Goal: Book appointment/travel/reservation

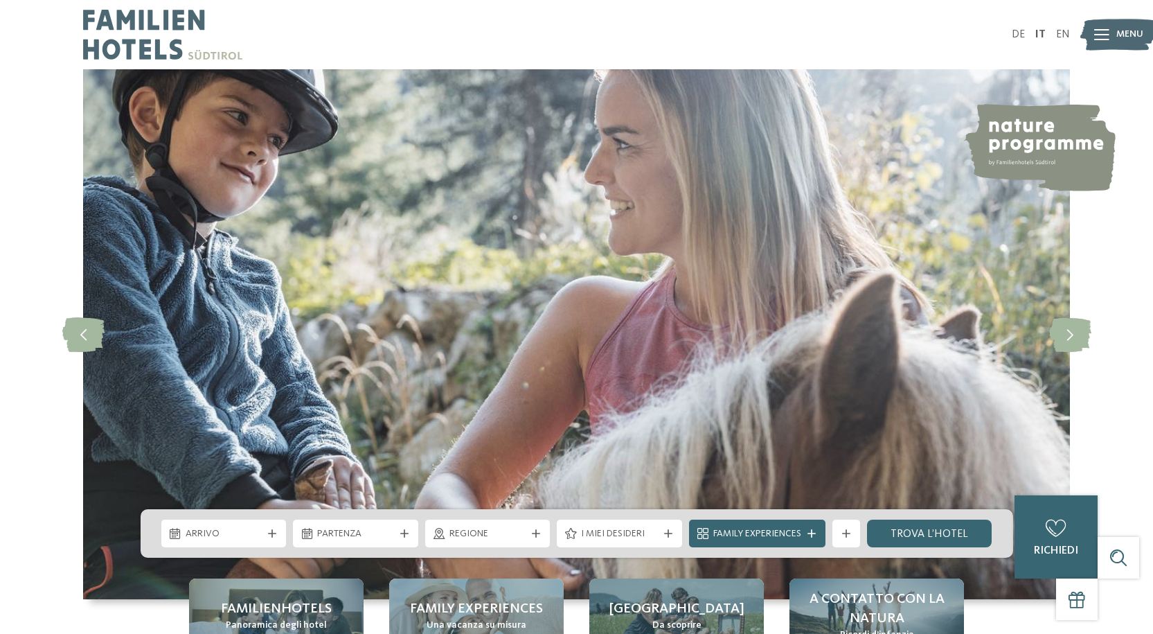
click at [256, 531] on span "Arrivo" at bounding box center [224, 534] width 77 height 14
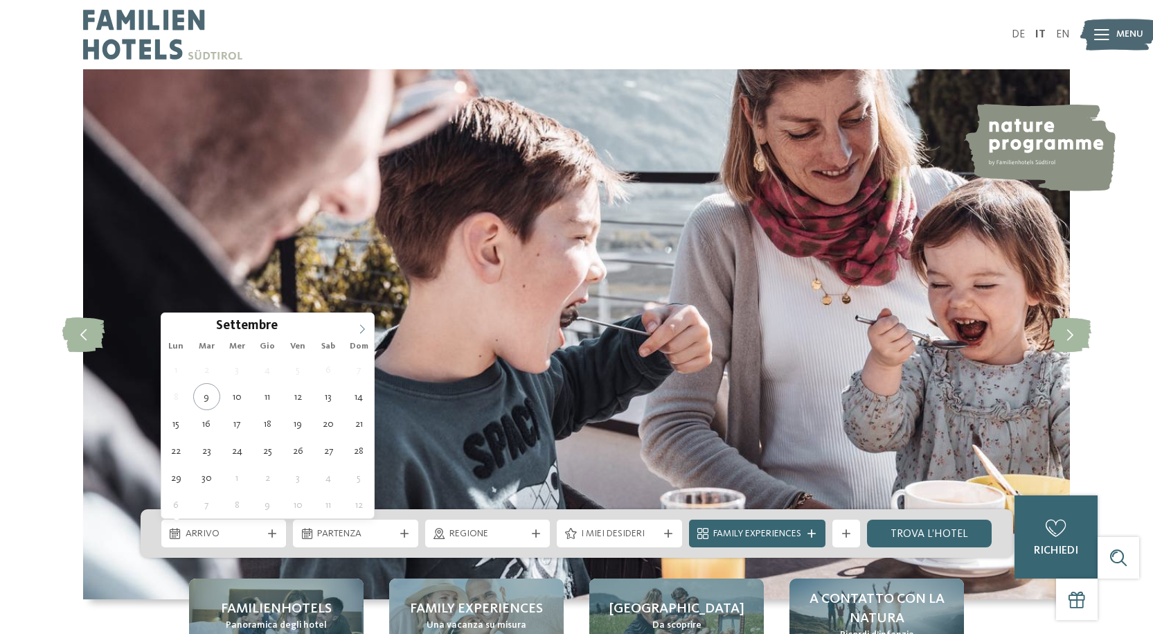
click at [354, 328] on span at bounding box center [363, 325] width 24 height 24
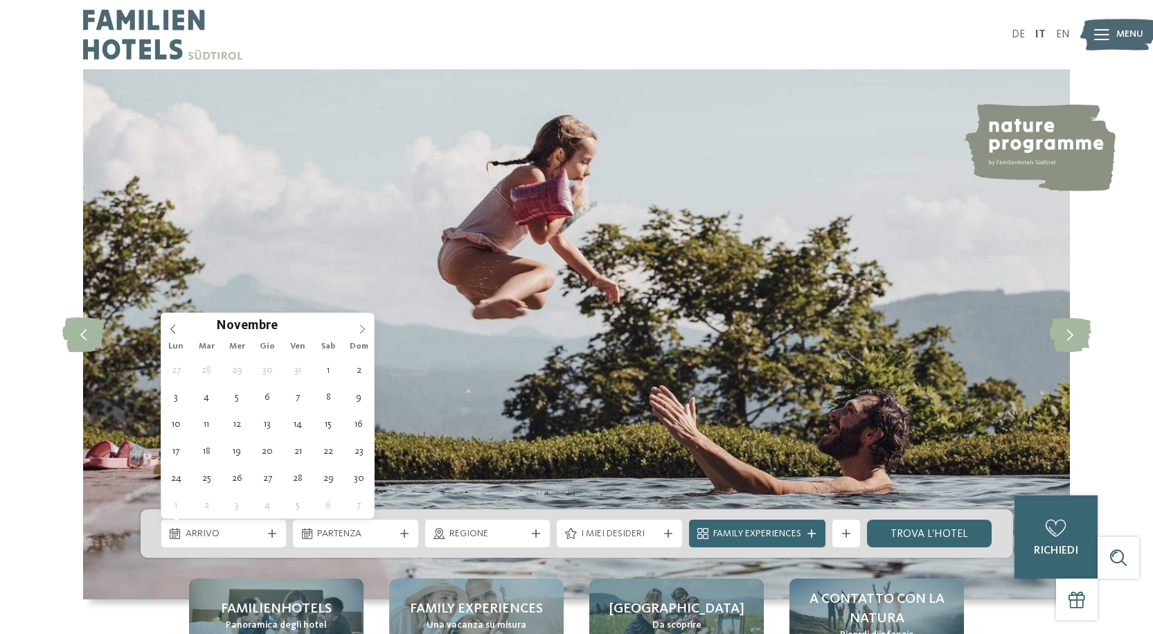
click at [354, 328] on span at bounding box center [363, 325] width 24 height 24
type input "****"
click at [354, 328] on span at bounding box center [363, 325] width 24 height 24
type div "[DATE]"
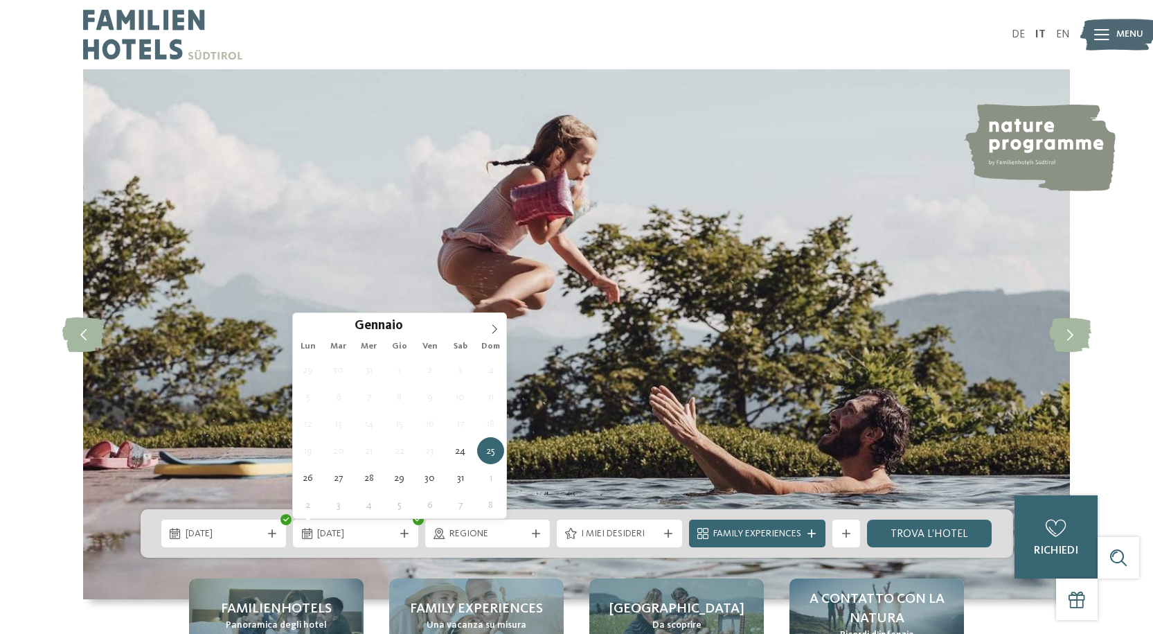
type input "****"
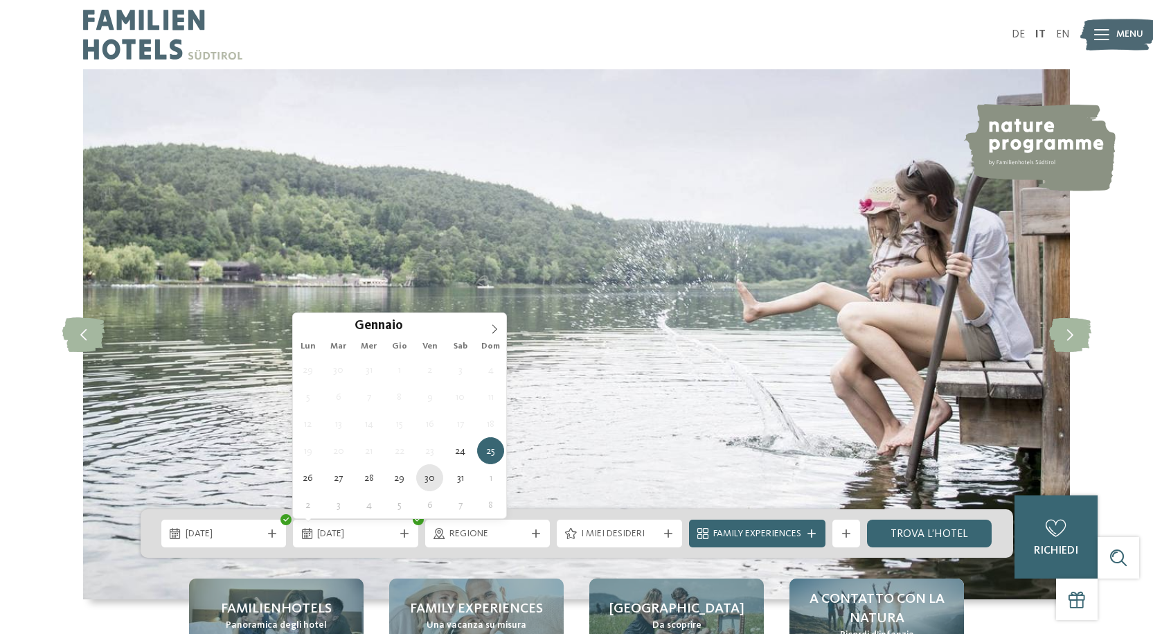
type div "[DATE]"
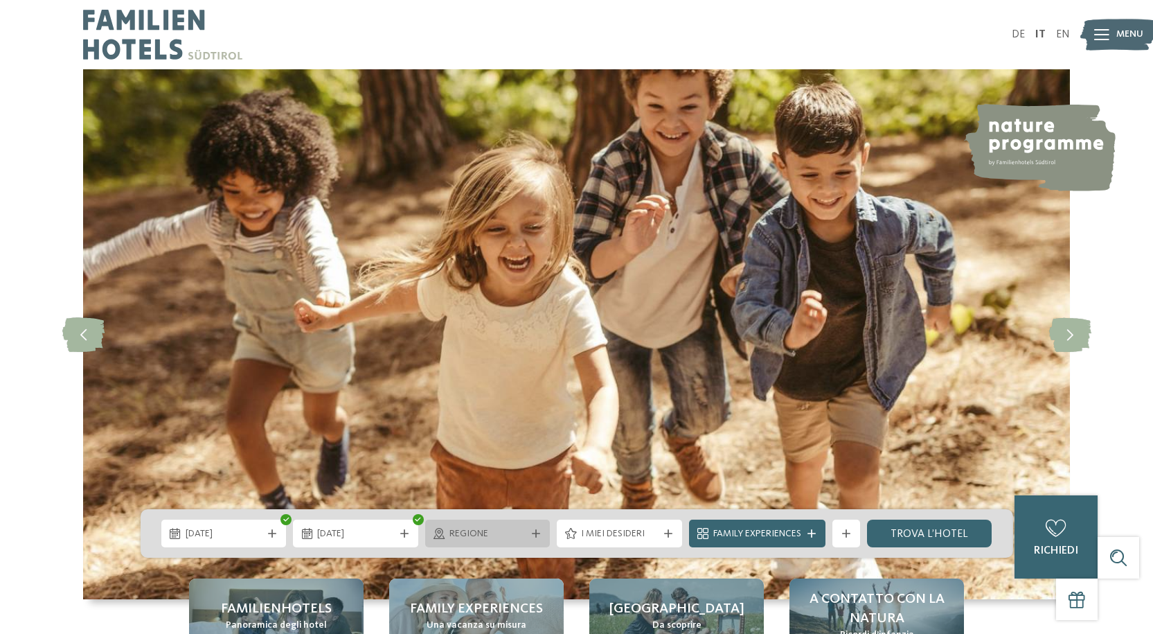
click at [511, 533] on span "Regione" at bounding box center [488, 534] width 77 height 14
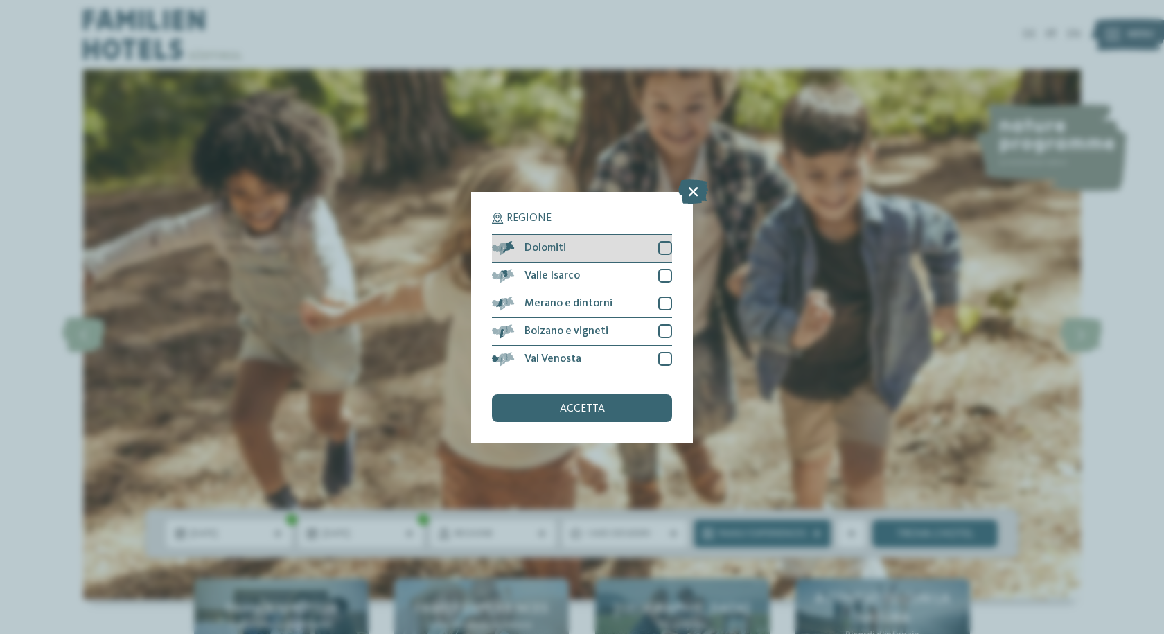
click at [667, 249] on div at bounding box center [665, 248] width 14 height 14
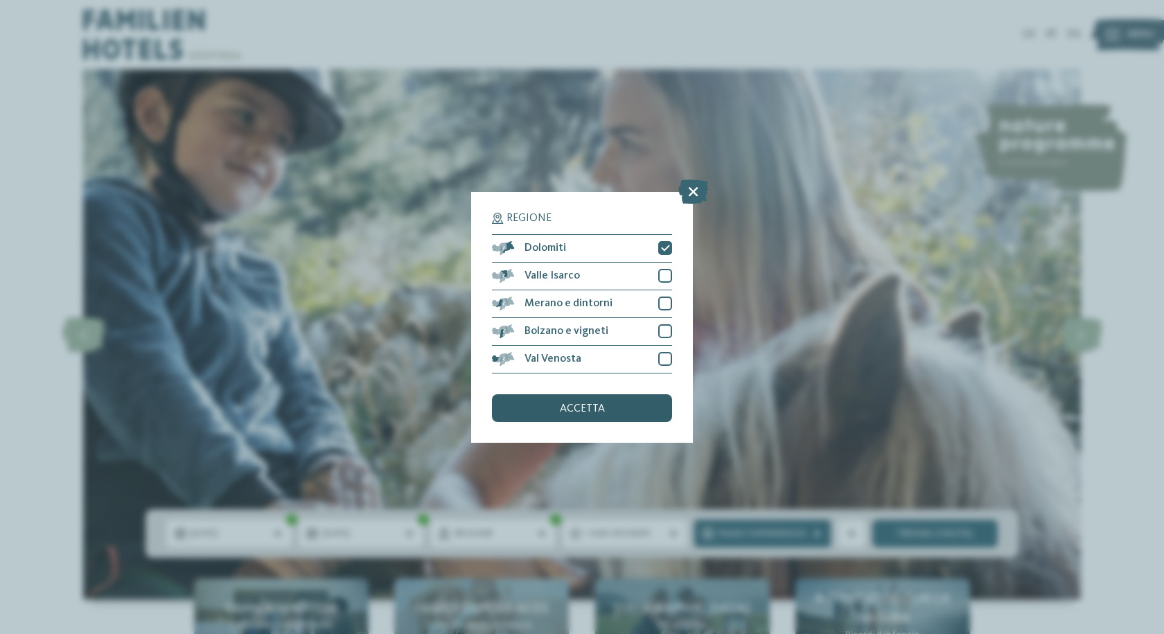
click at [577, 407] on span "accetta" at bounding box center [582, 408] width 45 height 11
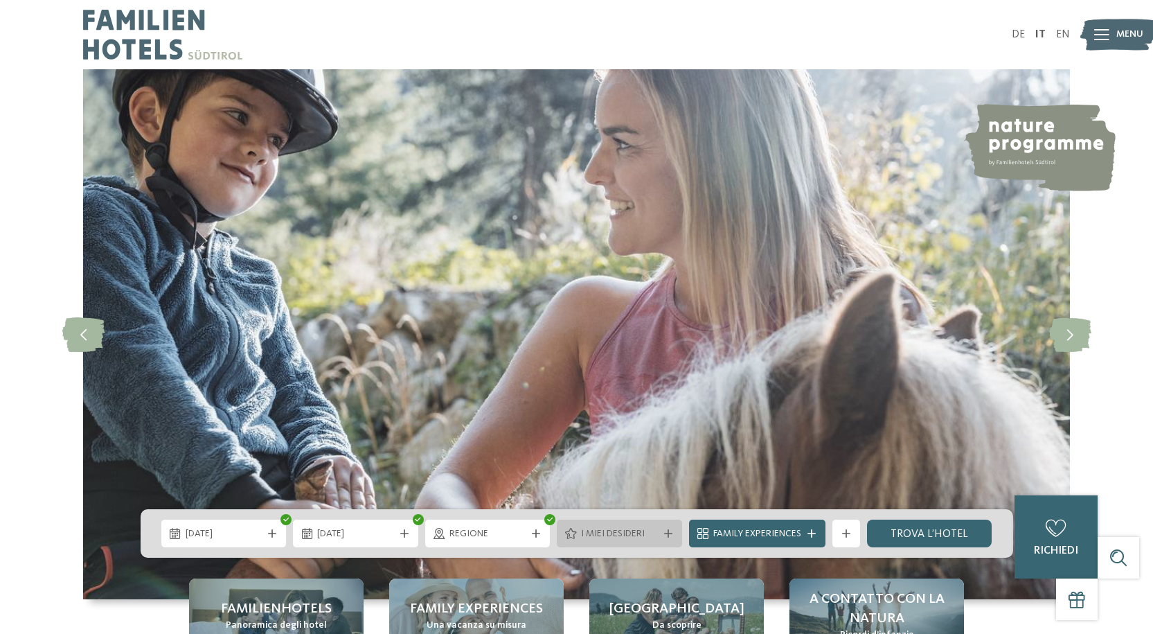
click at [619, 534] on span "I miei desideri" at bounding box center [619, 534] width 77 height 14
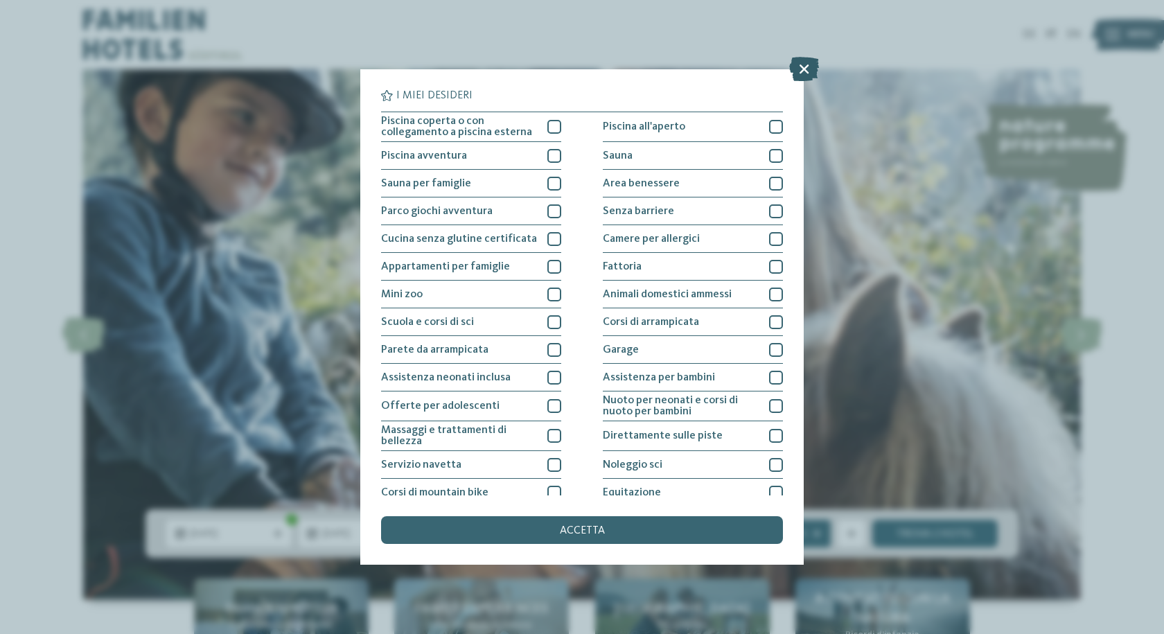
click at [801, 64] on icon at bounding box center [804, 69] width 30 height 24
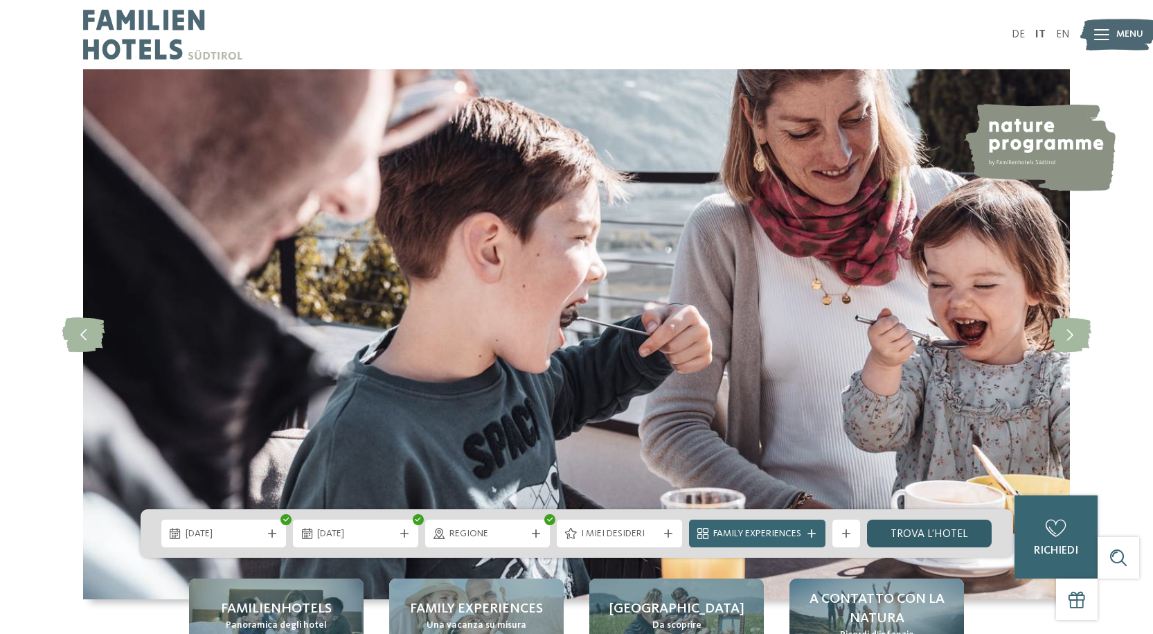
click at [944, 531] on link "trova l’hotel" at bounding box center [929, 534] width 125 height 28
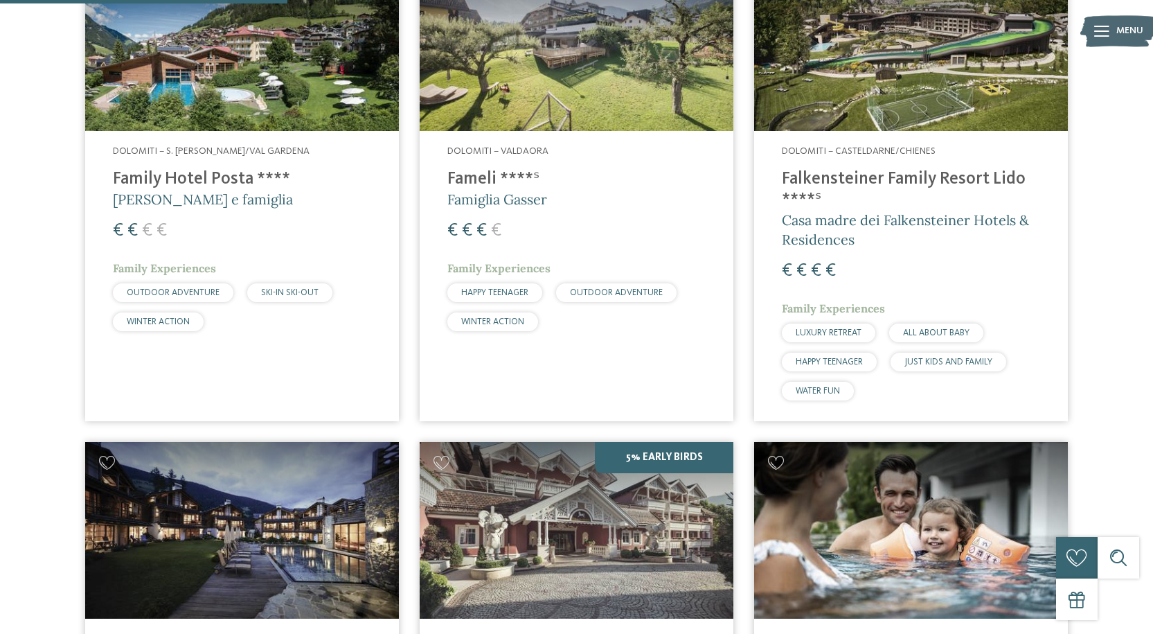
scroll to position [524, 0]
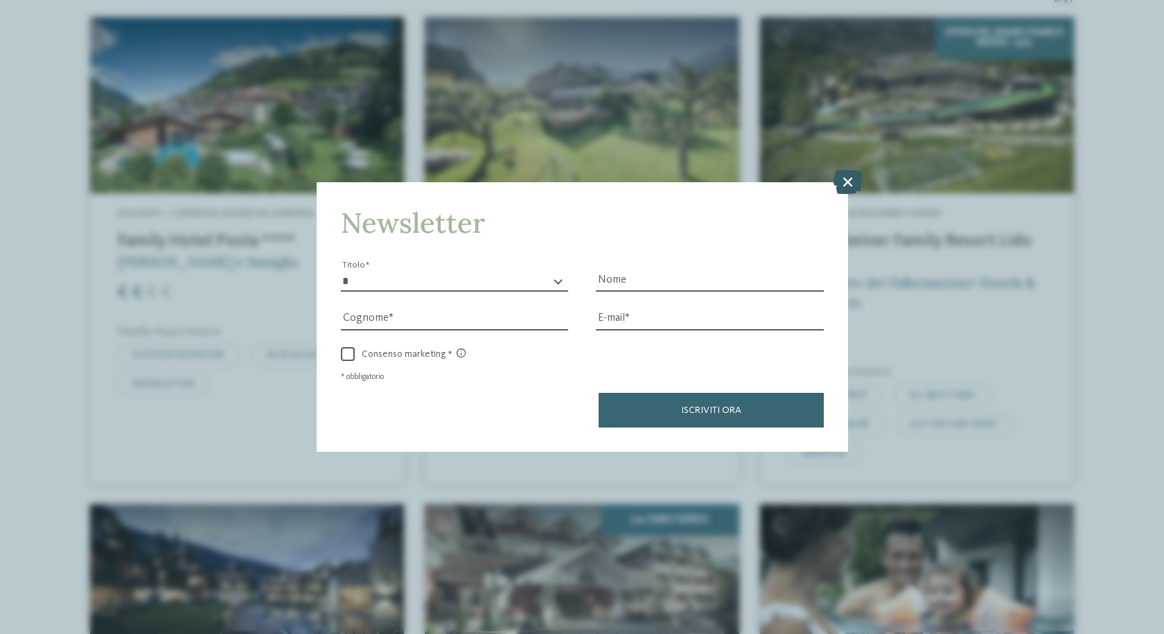
click at [842, 186] on icon at bounding box center [848, 182] width 30 height 24
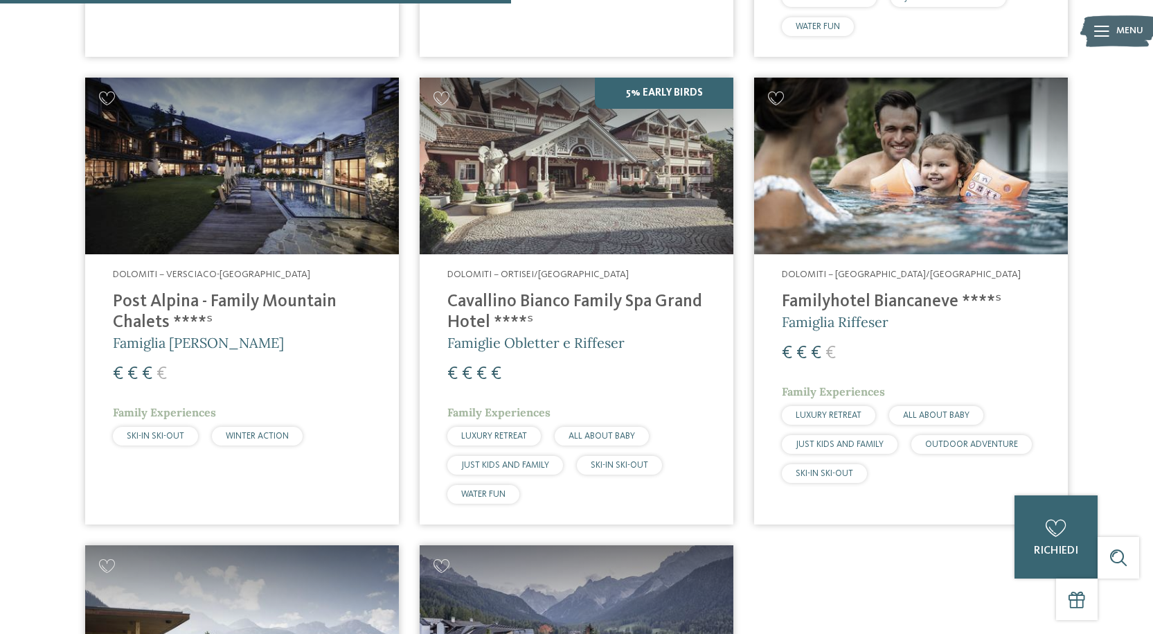
scroll to position [939, 0]
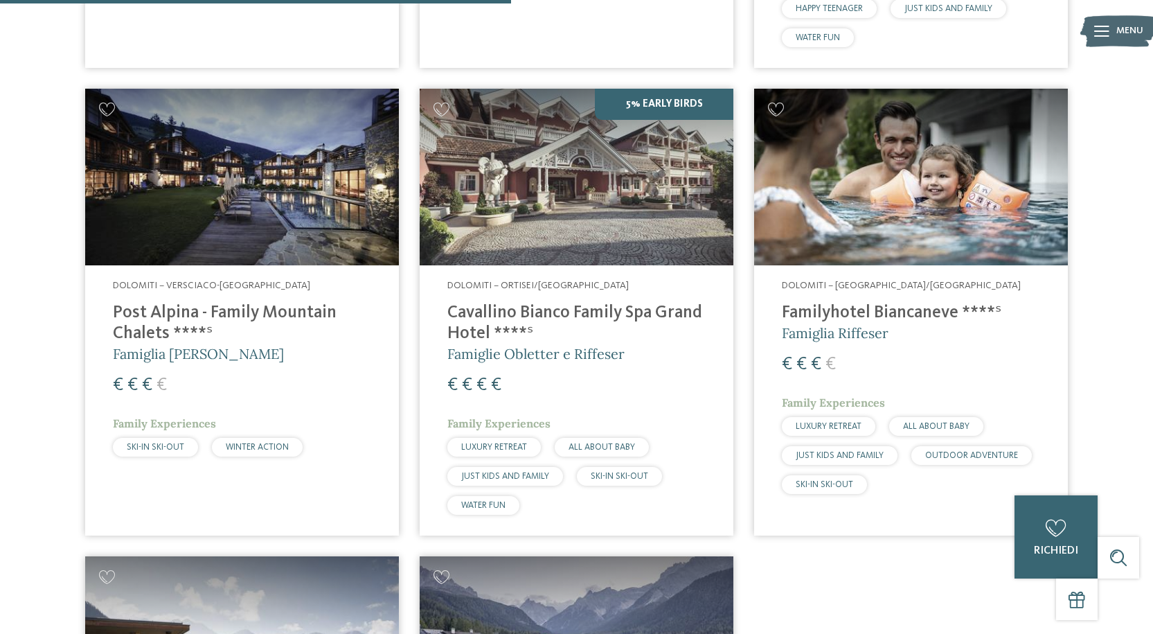
click at [905, 188] on img at bounding box center [911, 177] width 314 height 177
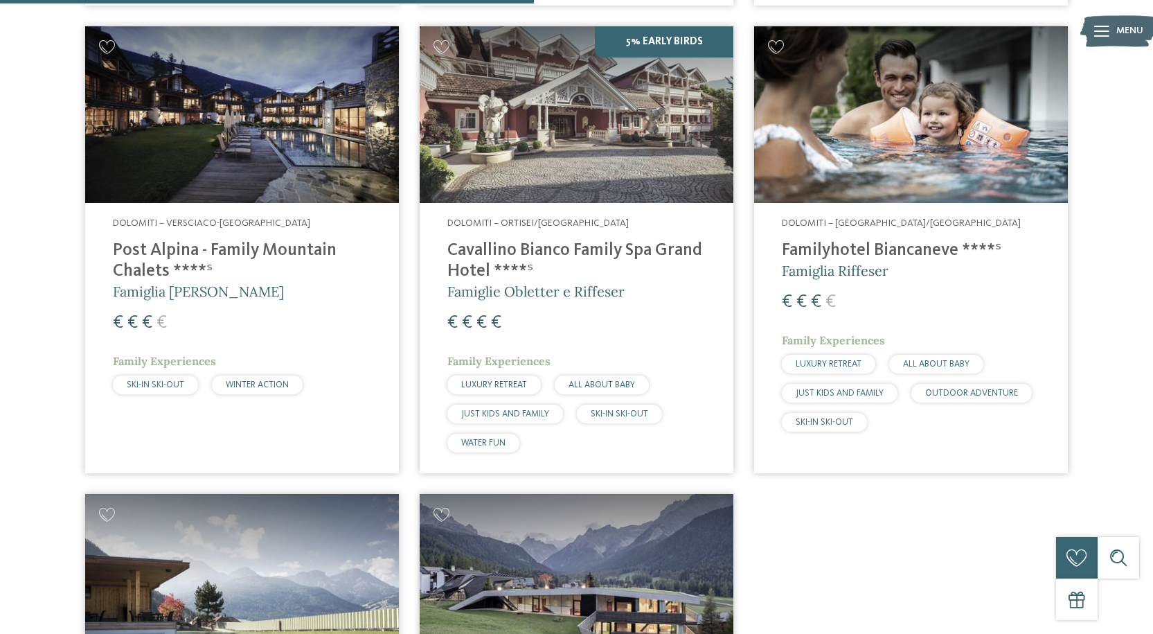
scroll to position [1286, 0]
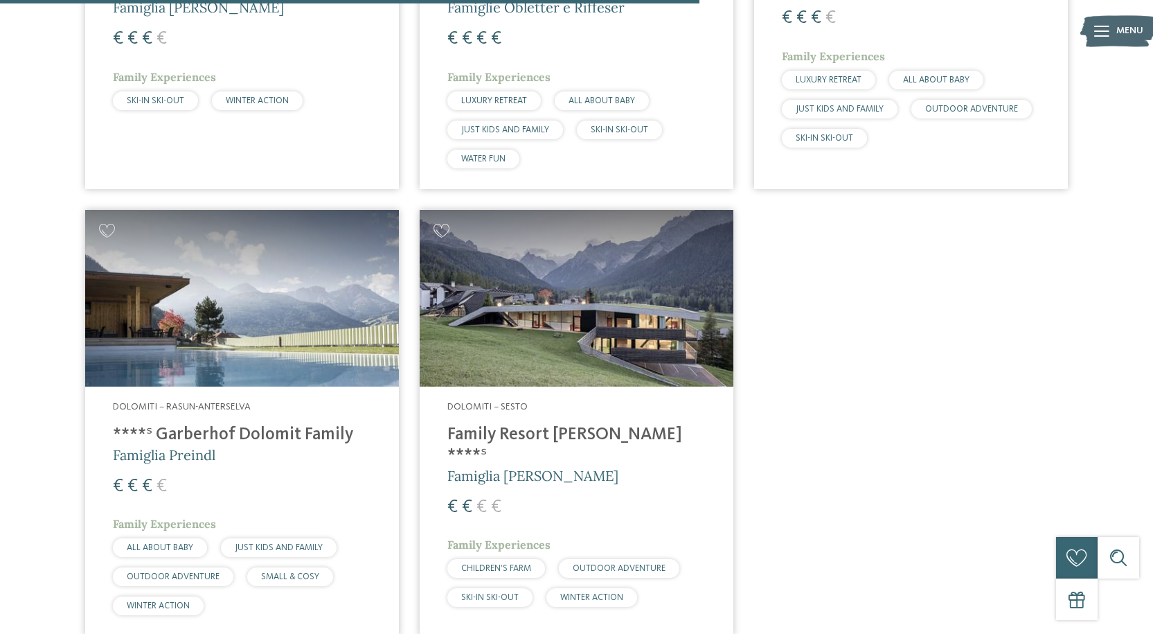
drag, startPoint x: 471, startPoint y: 270, endPoint x: 491, endPoint y: 281, distance: 22.9
click at [471, 270] on img at bounding box center [577, 298] width 314 height 177
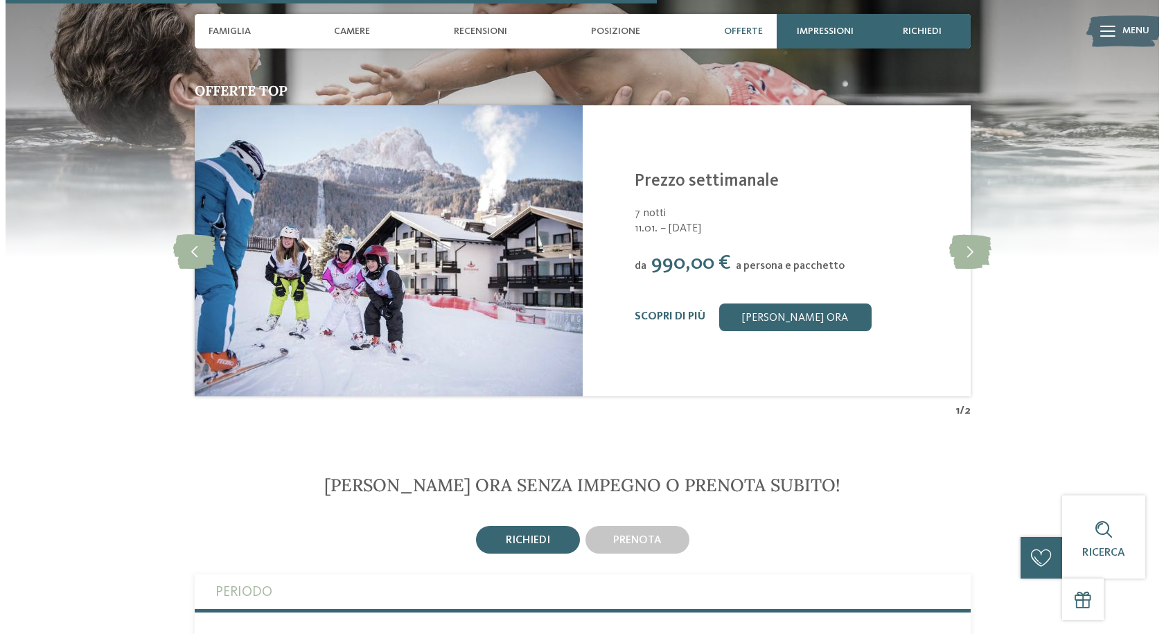
scroll to position [2148, 0]
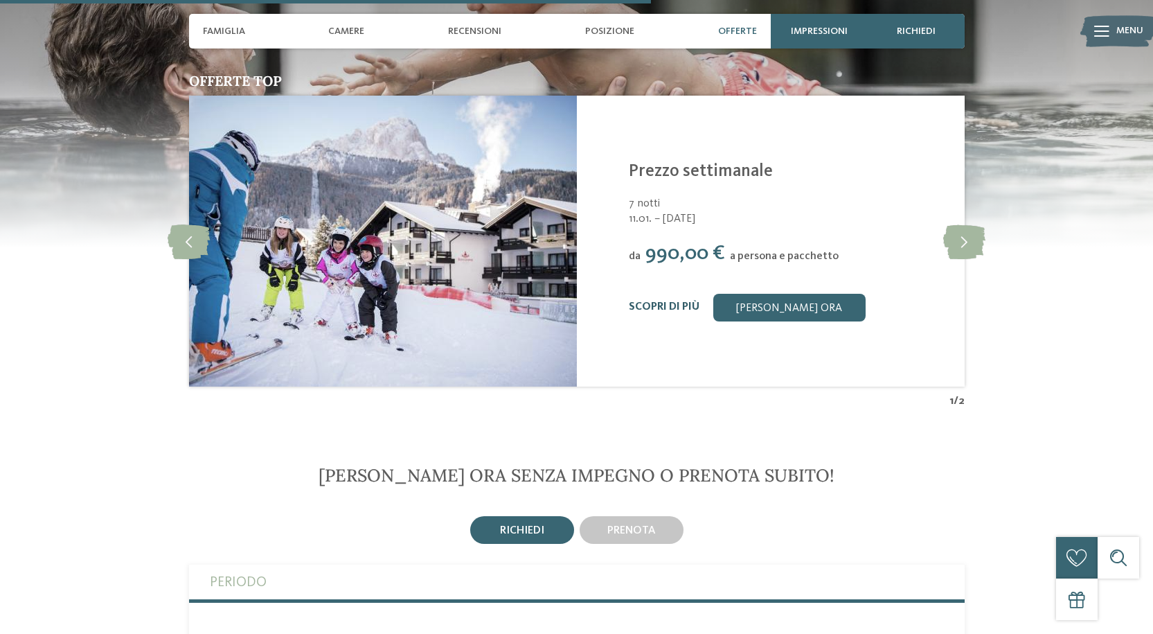
click at [668, 302] on link "Scopri di più" at bounding box center [664, 306] width 71 height 11
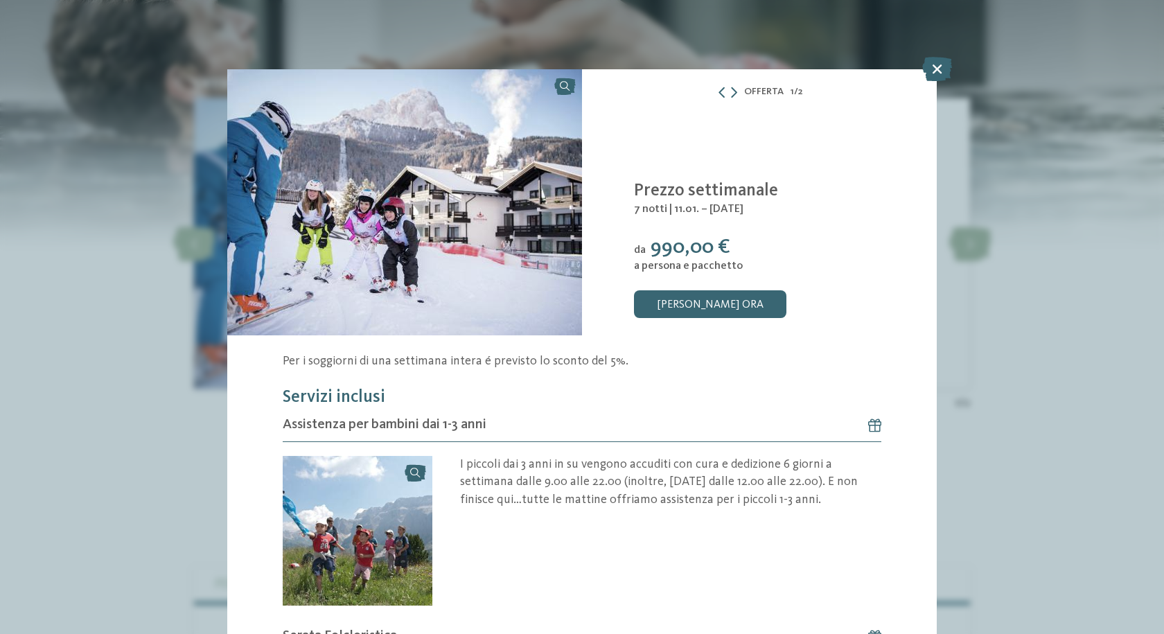
drag, startPoint x: 930, startPoint y: 67, endPoint x: 917, endPoint y: 67, distance: 13.2
click at [930, 67] on icon at bounding box center [937, 69] width 30 height 24
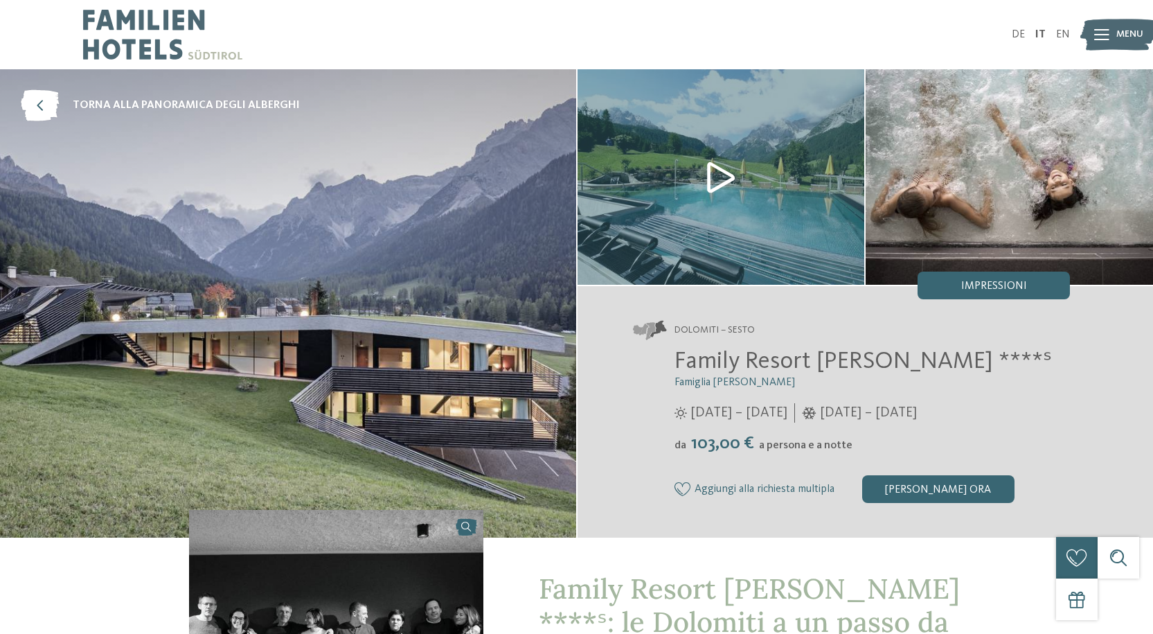
click at [689, 378] on span "Famiglia [PERSON_NAME]" at bounding box center [735, 382] width 121 height 11
